Goal: Transaction & Acquisition: Purchase product/service

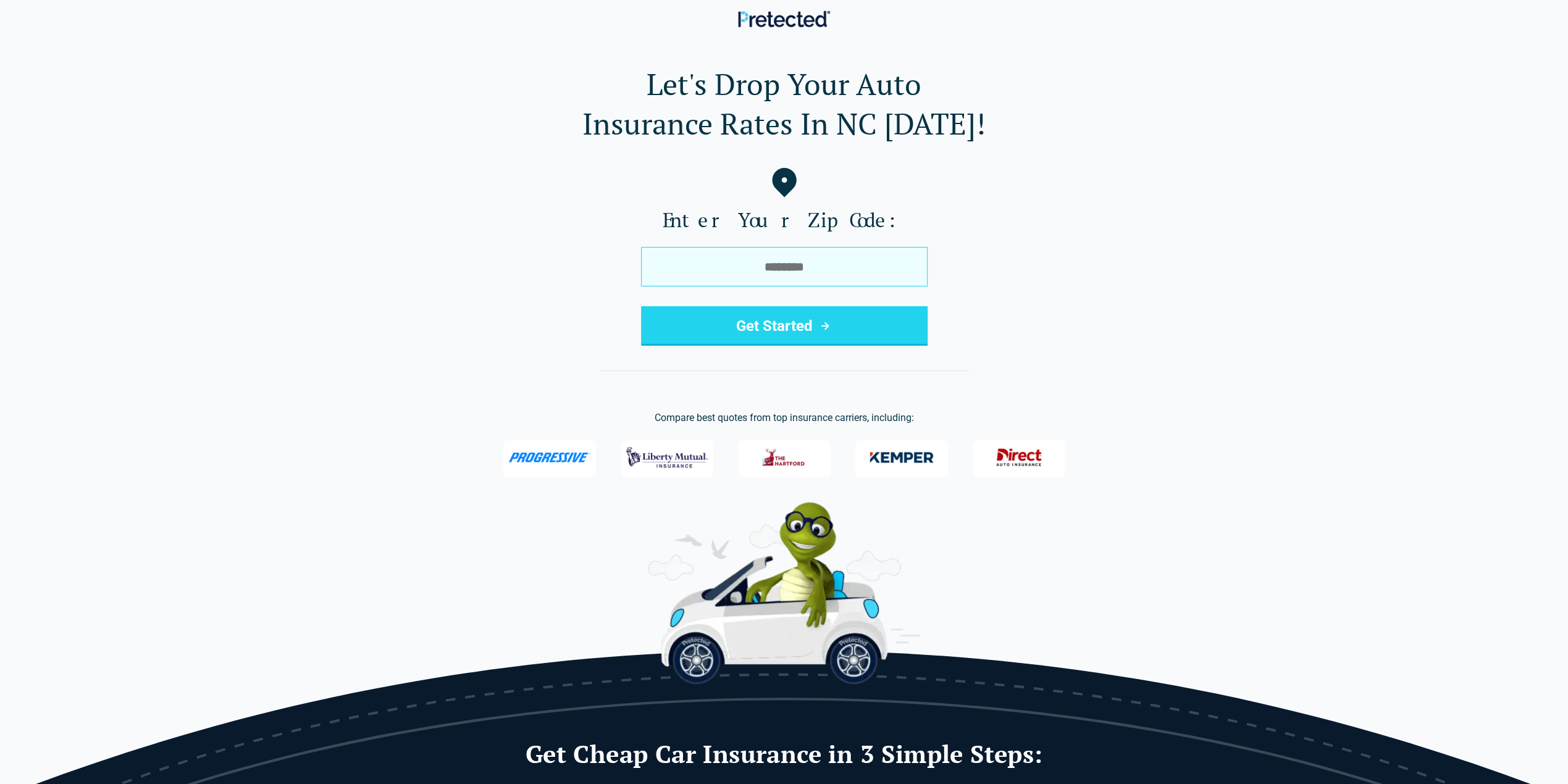
click at [761, 284] on input "tel" at bounding box center [784, 266] width 286 height 40
type input "*****"
click at [776, 326] on button "Get Started" at bounding box center [784, 325] width 286 height 40
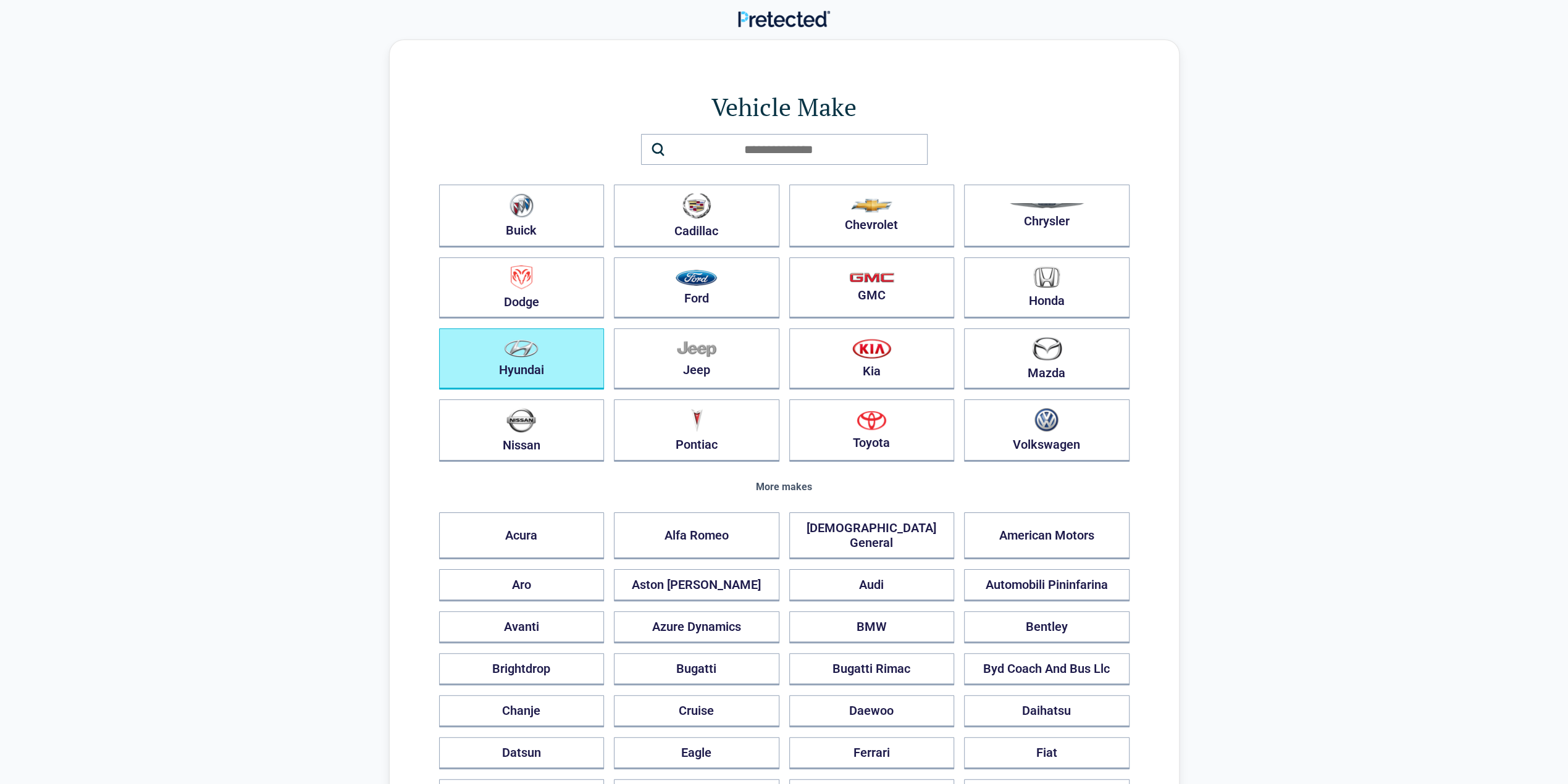
click at [523, 354] on img "button" at bounding box center [521, 348] width 35 height 18
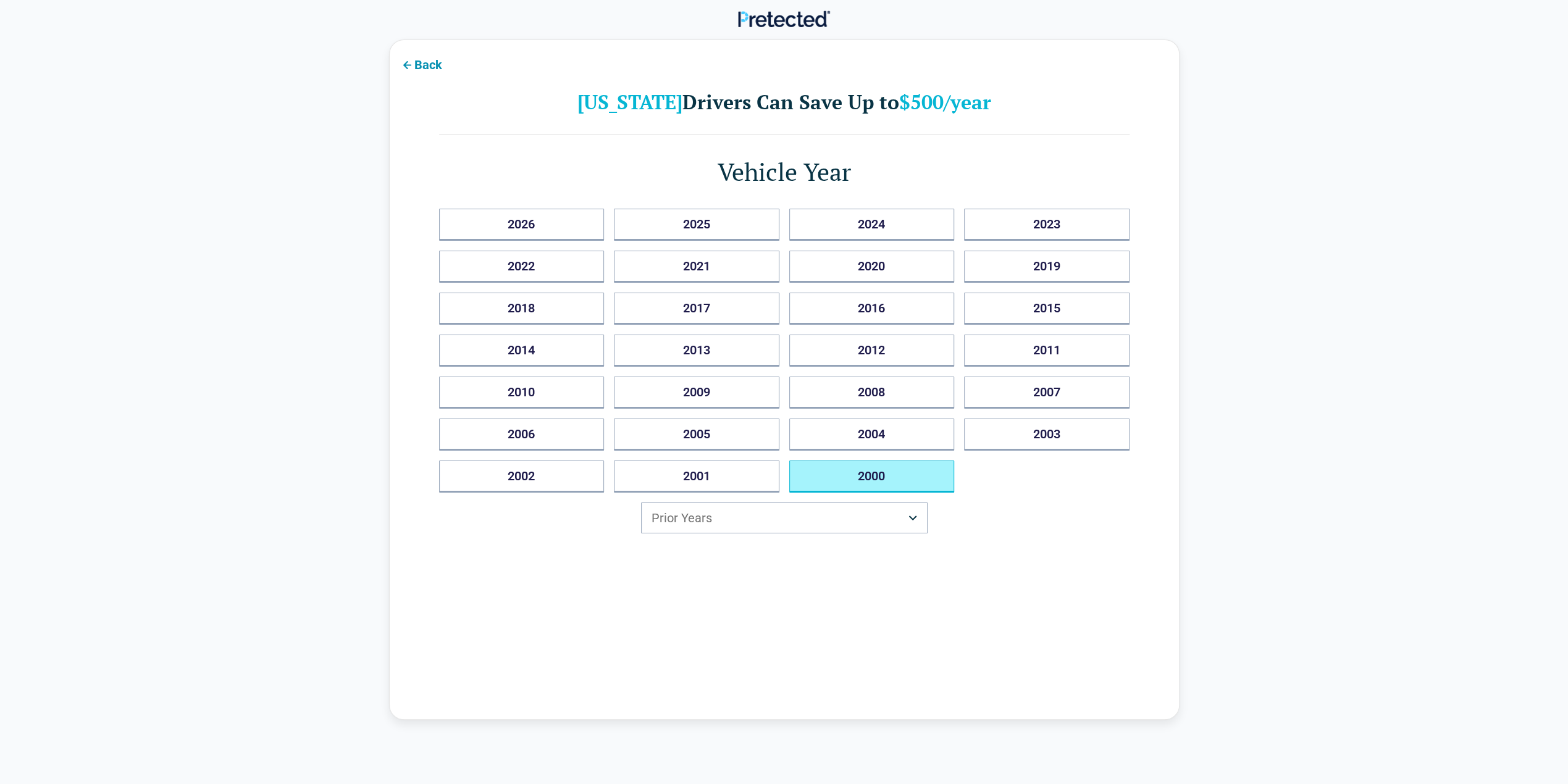
click at [881, 471] on button "2000" at bounding box center [872, 477] width 166 height 32
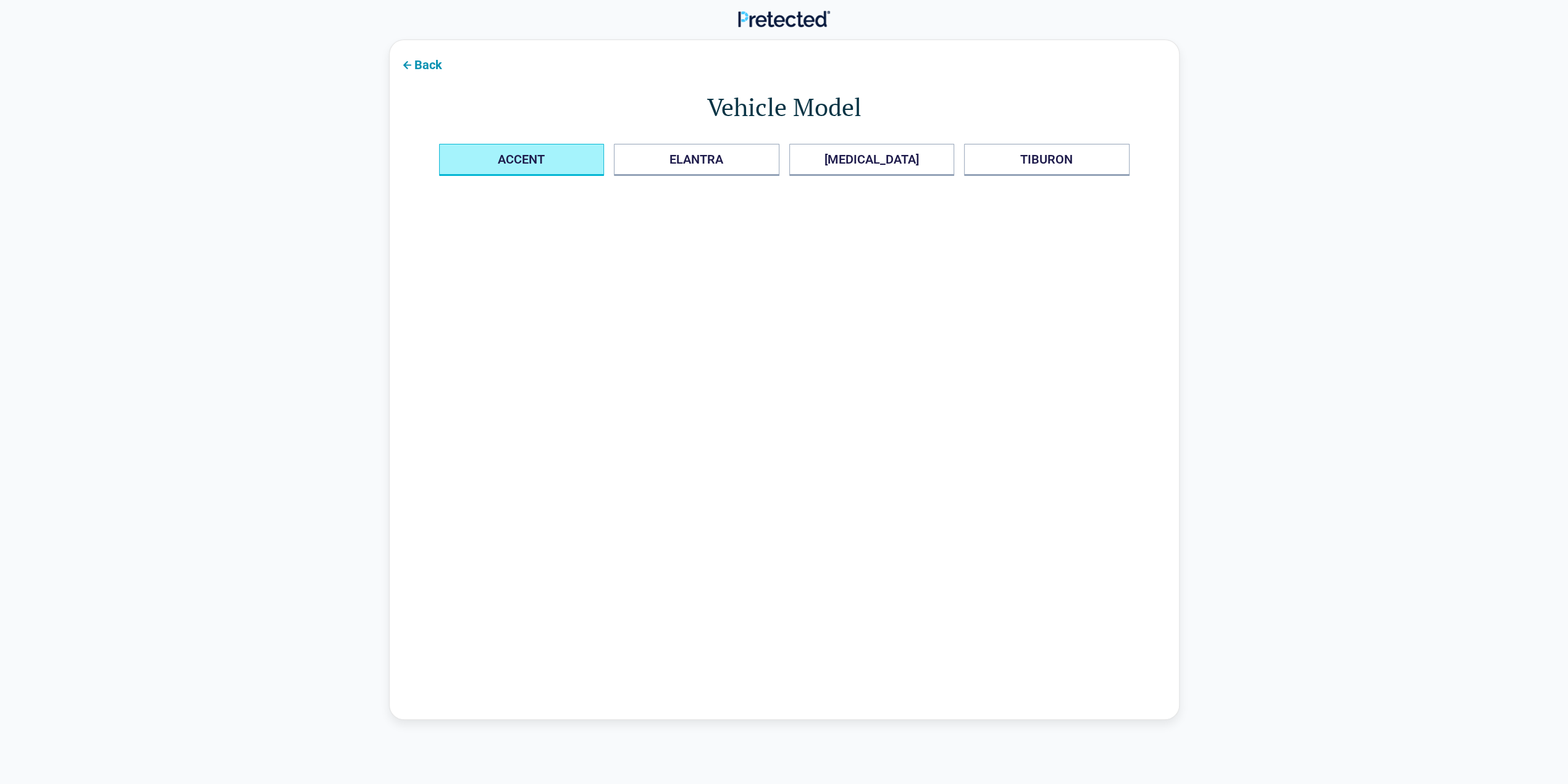
click at [526, 162] on button "ACCENT" at bounding box center [522, 160] width 166 height 32
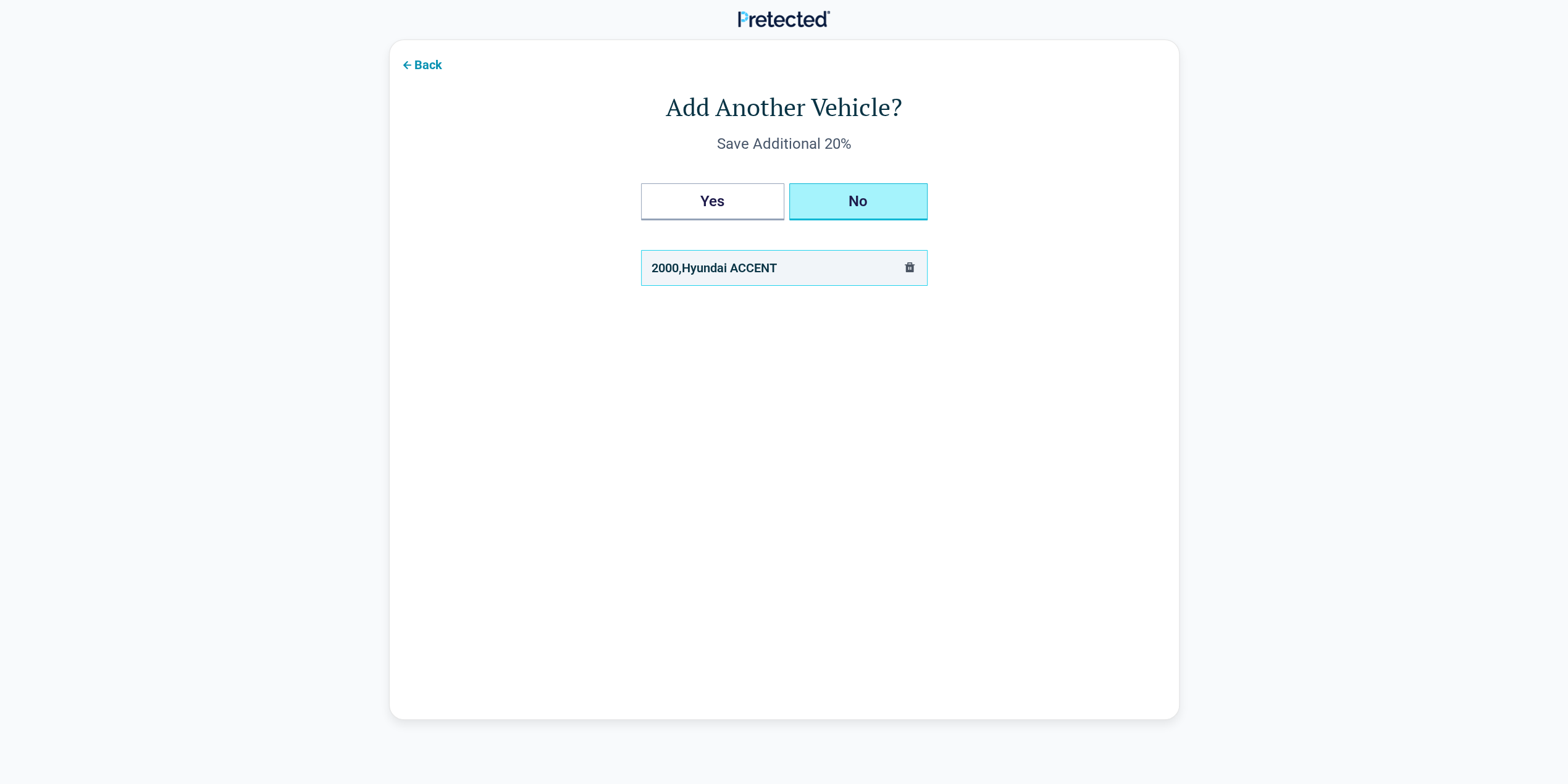
click at [867, 205] on button "No" at bounding box center [858, 202] width 138 height 37
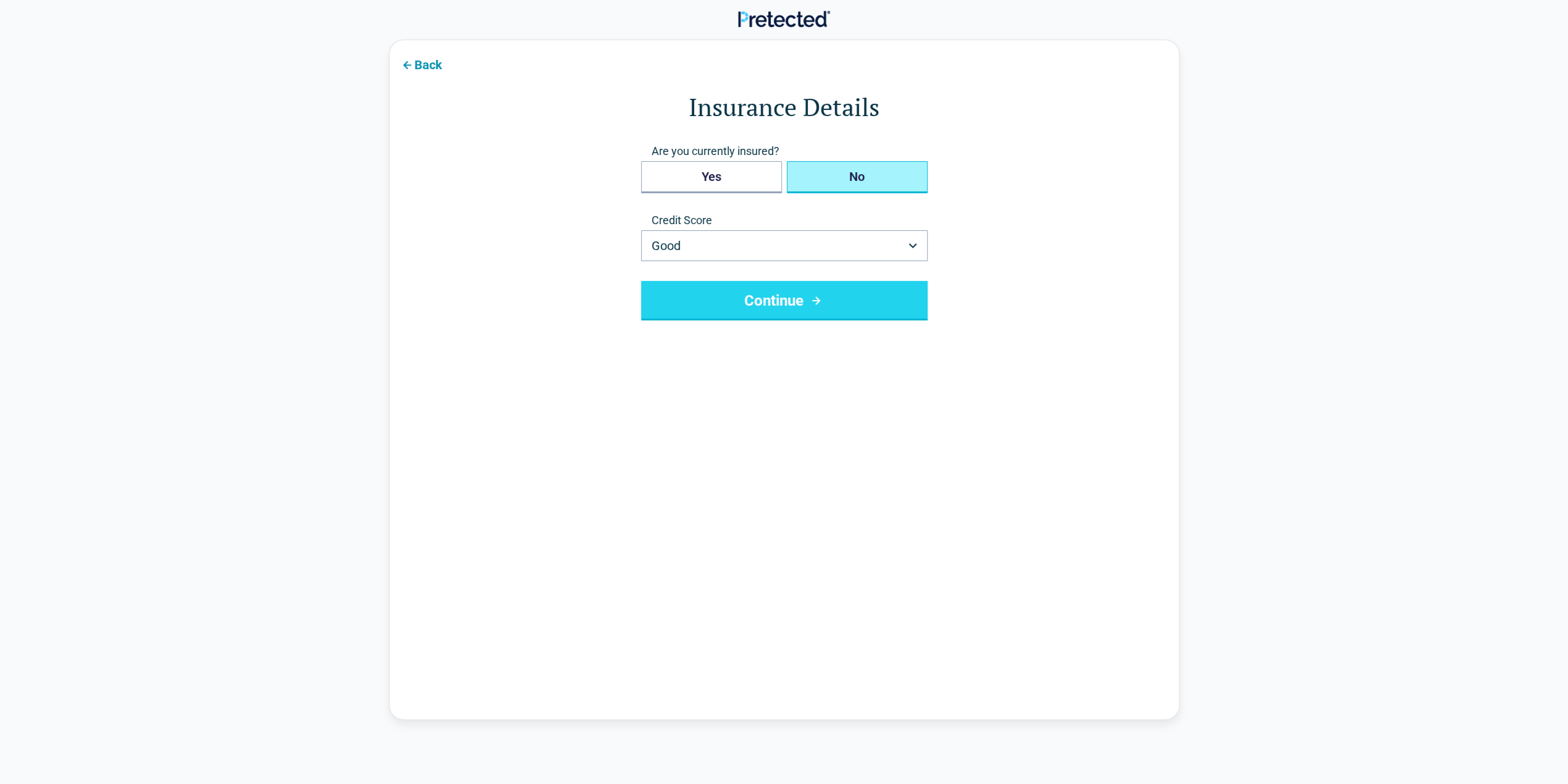
click at [850, 169] on button "No" at bounding box center [856, 178] width 140 height 32
click at [769, 298] on button "Continue" at bounding box center [784, 300] width 286 height 40
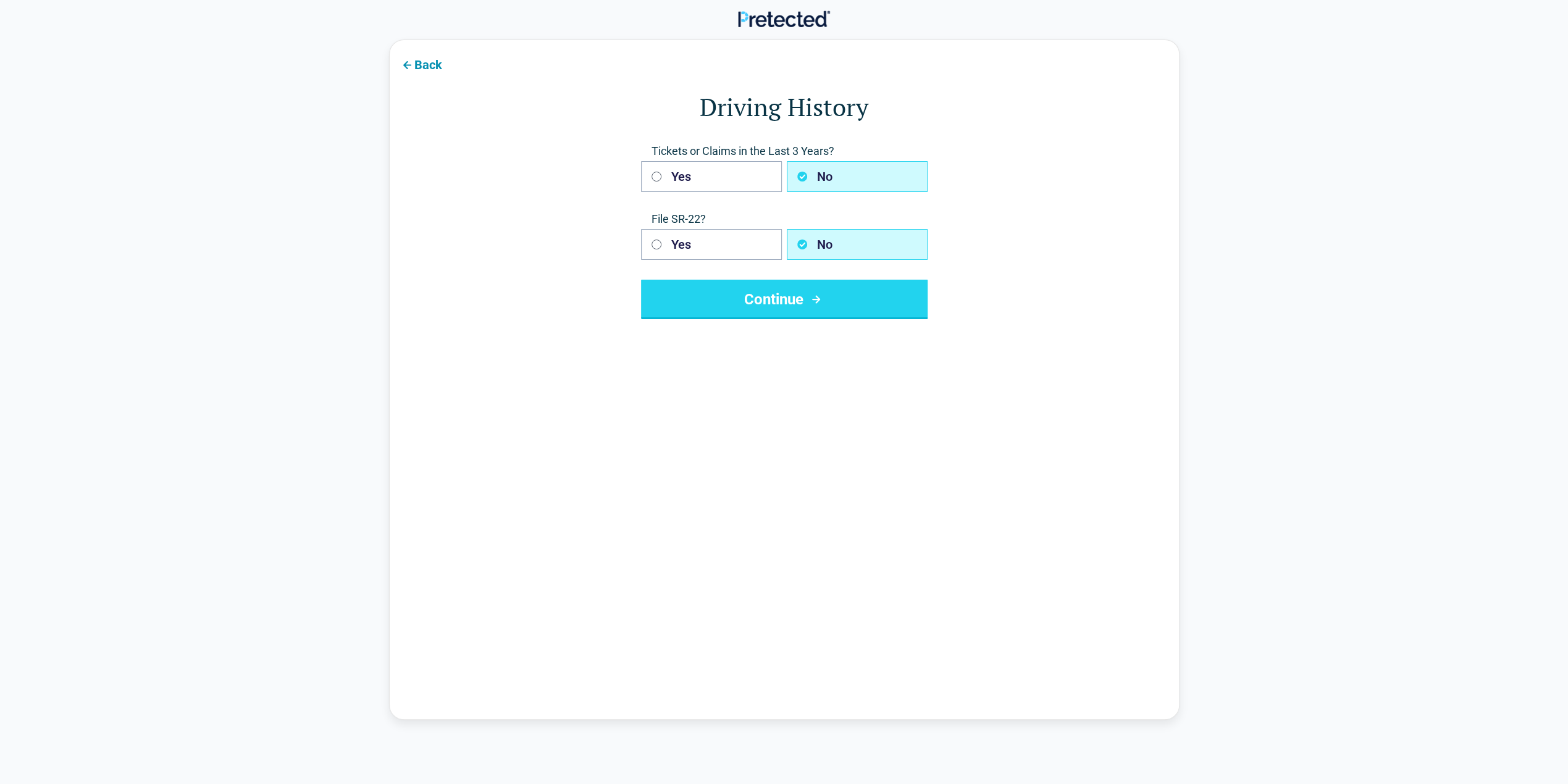
click at [794, 295] on button "Continue" at bounding box center [784, 299] width 286 height 40
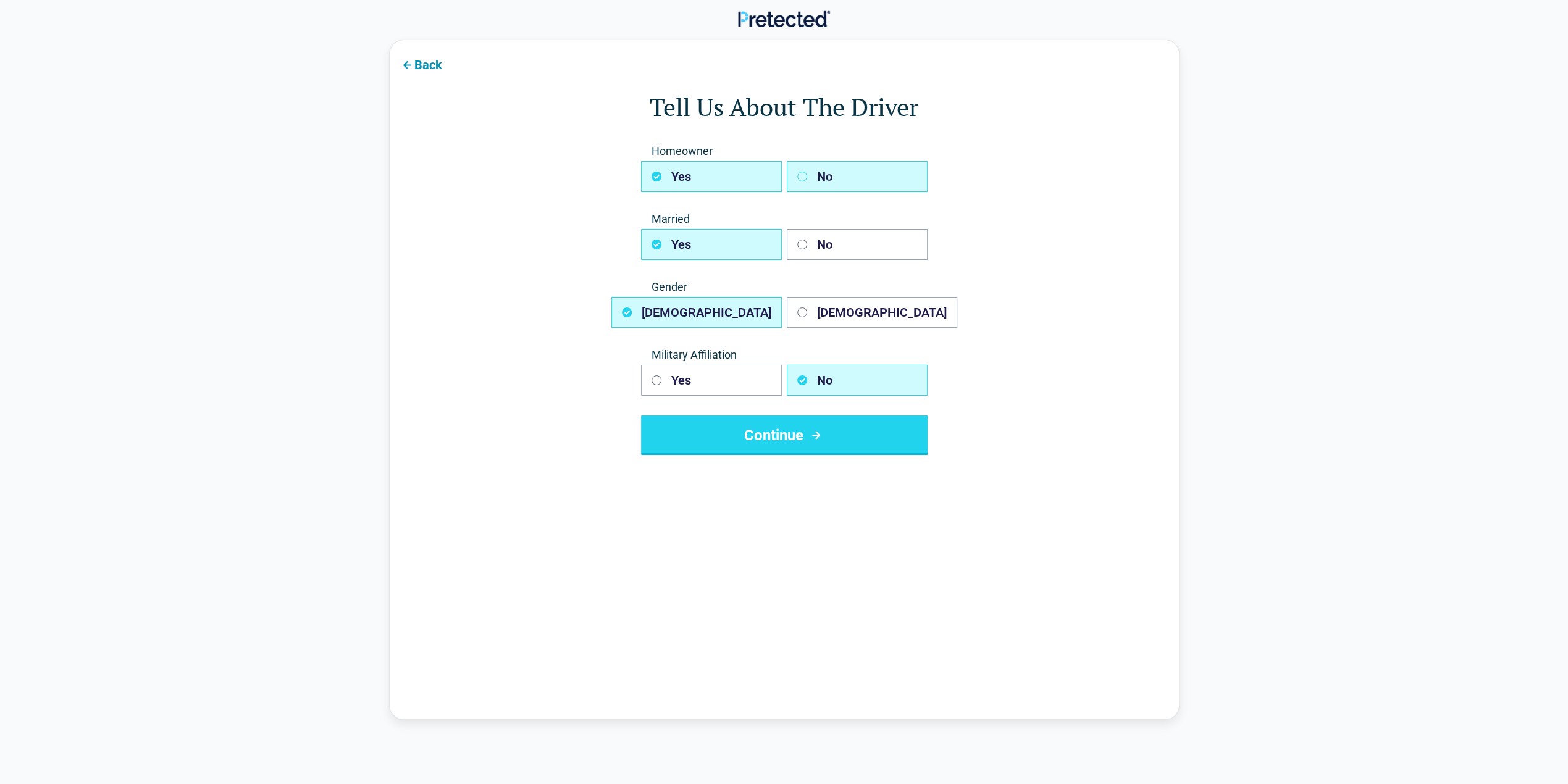
click at [804, 177] on icon "button" at bounding box center [802, 176] width 10 height 10
click at [829, 313] on button "[DEMOGRAPHIC_DATA]" at bounding box center [872, 312] width 170 height 31
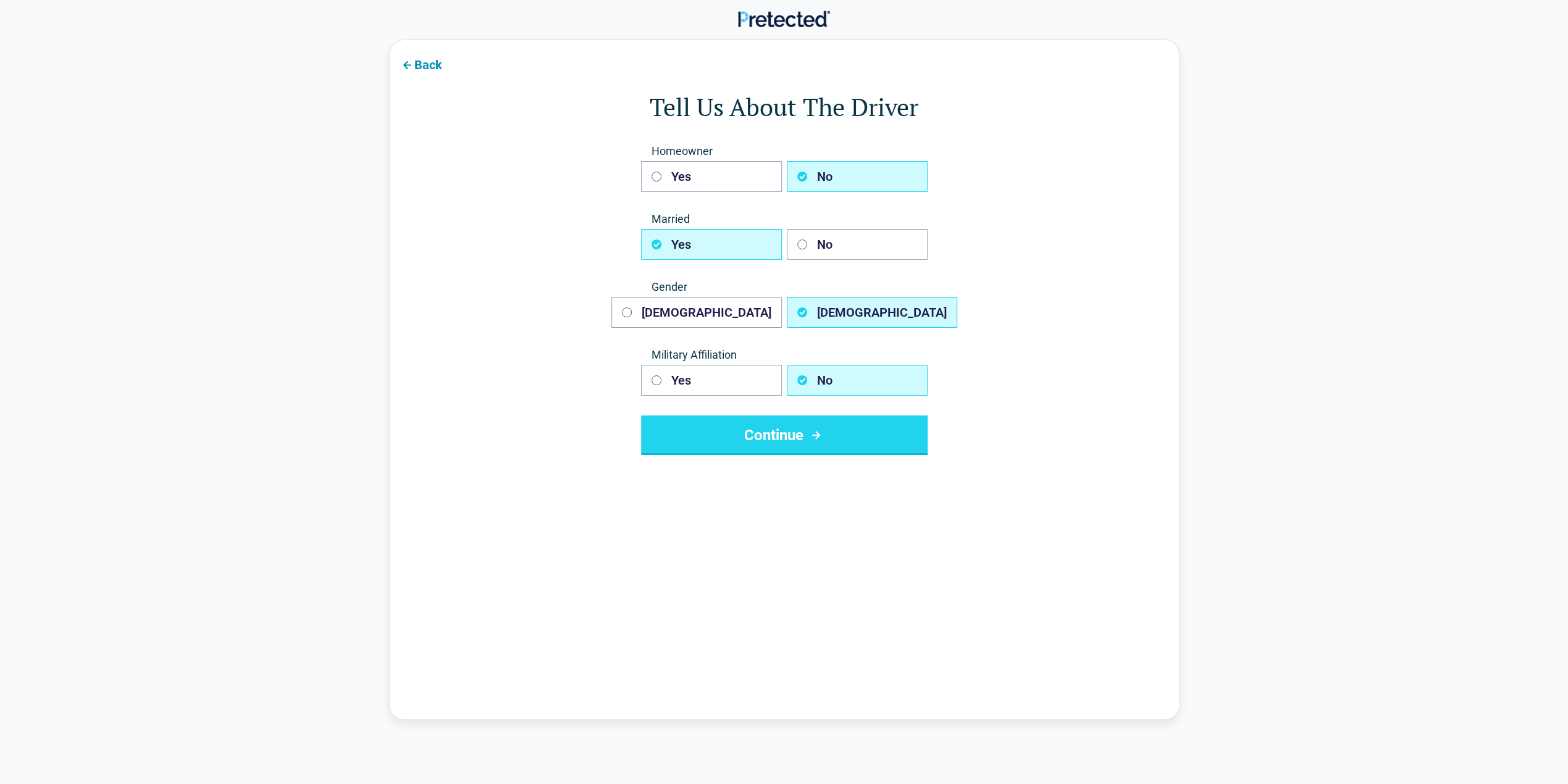
click at [812, 432] on icon "submit" at bounding box center [816, 435] width 15 height 15
